Goal: Task Accomplishment & Management: Manage account settings

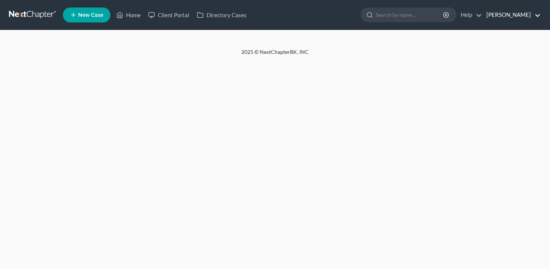
click at [495, 16] on link "[PERSON_NAME]" at bounding box center [512, 14] width 58 height 13
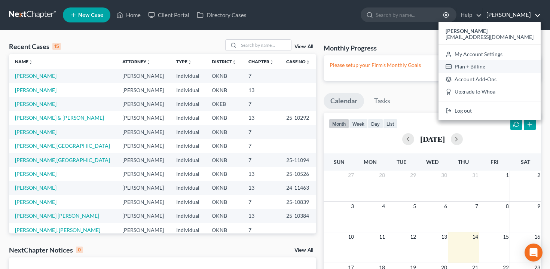
click at [498, 66] on link "Plan + Billing" at bounding box center [490, 66] width 102 height 13
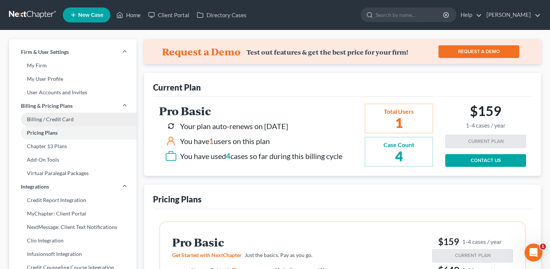
click at [58, 120] on link "Billing / Credit Card" at bounding box center [73, 119] width 128 height 13
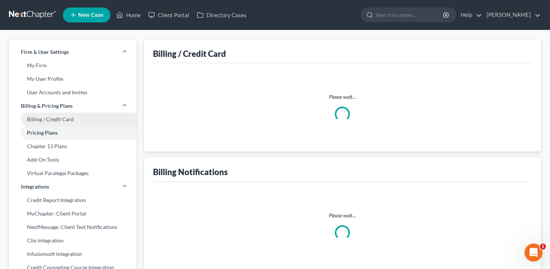
select select "37"
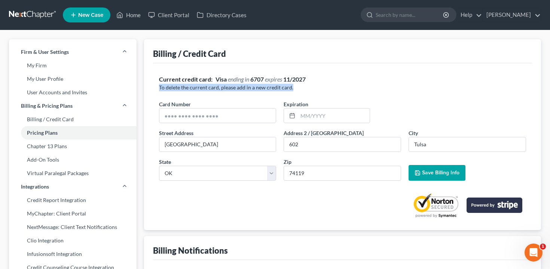
drag, startPoint x: 293, startPoint y: 88, endPoint x: 156, endPoint y: 85, distance: 137.0
click at [156, 85] on div "Current credit card: Visa ending in 6707 expires [CREDIT_CARD_DATA] To delete t…" at bounding box center [343, 146] width 380 height 167
copy p "To delete the current card, please add in a new credit card."
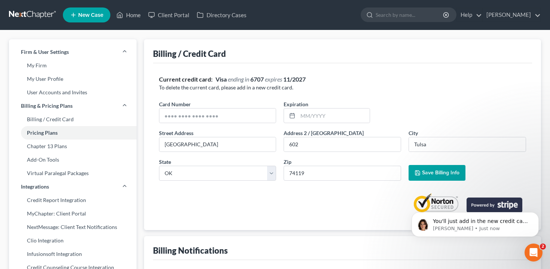
click at [349, 189] on div at bounding box center [343, 202] width 368 height 31
